Goal: Register for event/course

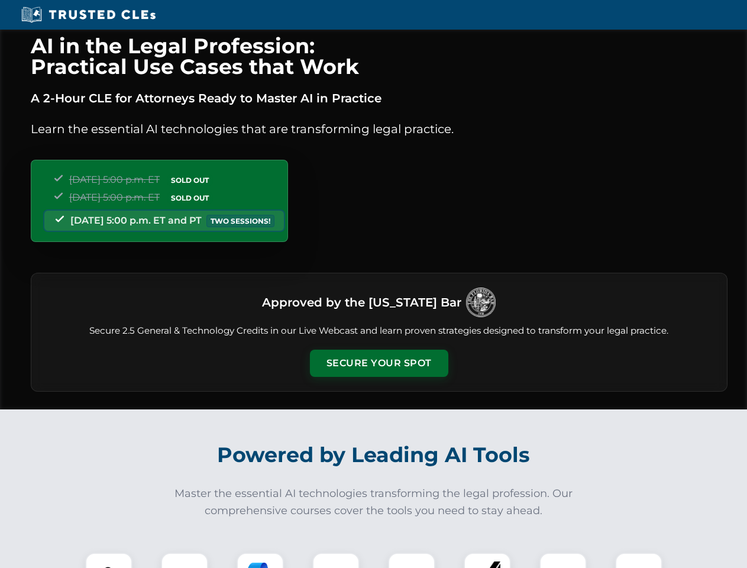
click at [378, 363] on button "Secure Your Spot" at bounding box center [379, 362] width 138 height 27
click at [109, 560] on img at bounding box center [109, 576] width 34 height 34
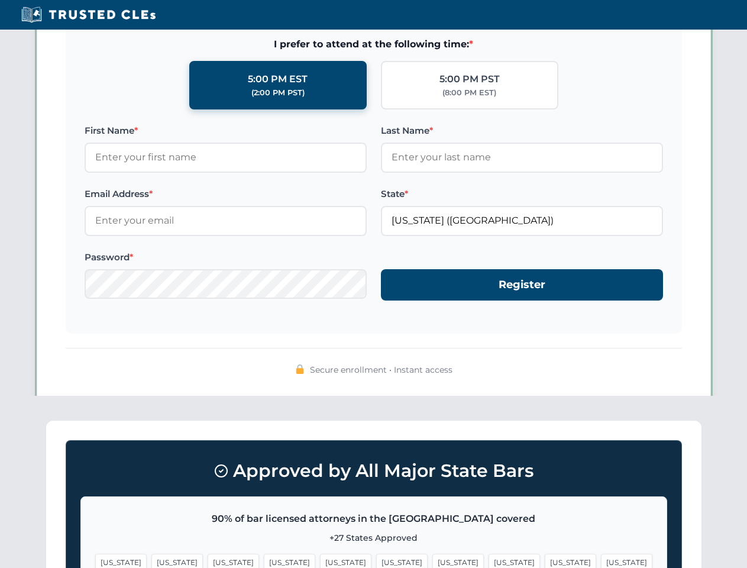
click at [432, 560] on span "[US_STATE]" at bounding box center [457, 561] width 51 height 17
click at [544, 560] on span "[US_STATE]" at bounding box center [569, 561] width 51 height 17
